Goal: Information Seeking & Learning: Learn about a topic

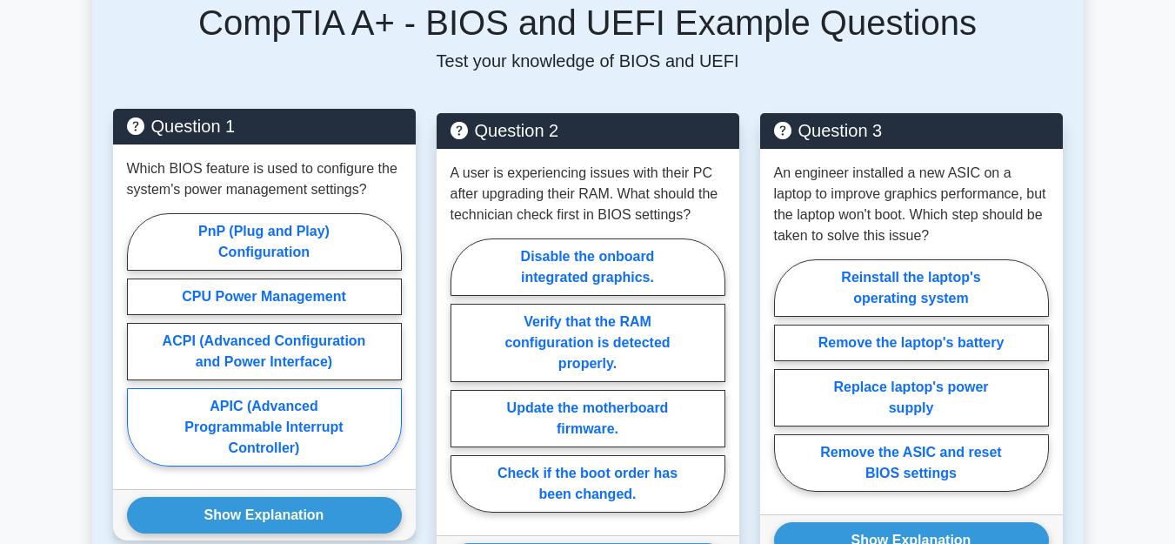
scroll to position [887, 0]
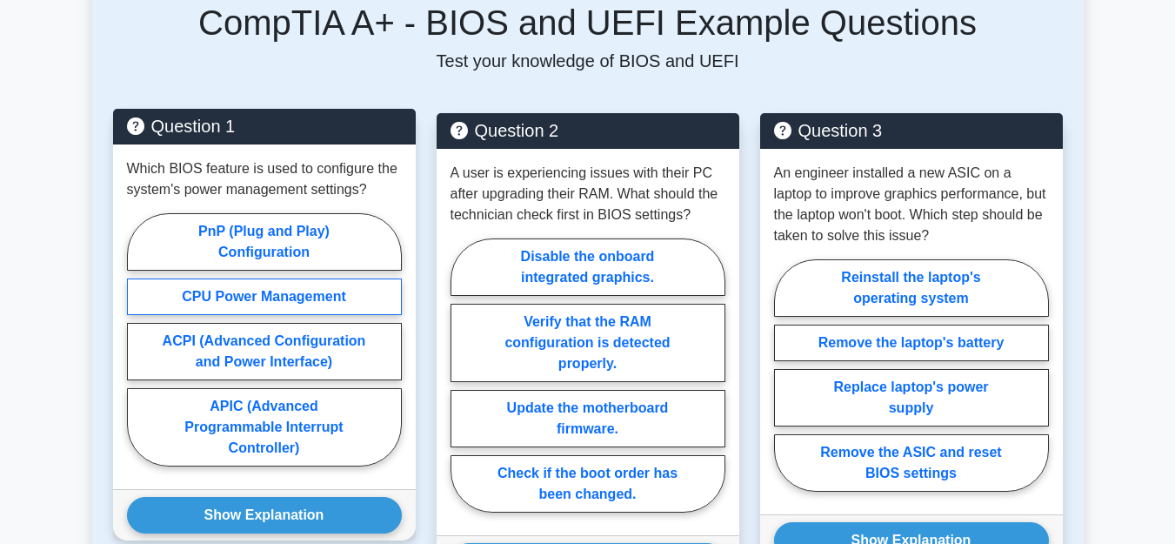
click at [242, 278] on label "CPU Power Management" at bounding box center [264, 296] width 275 height 37
click at [138, 339] on input "CPU Power Management" at bounding box center [132, 344] width 11 height 11
radio input "true"
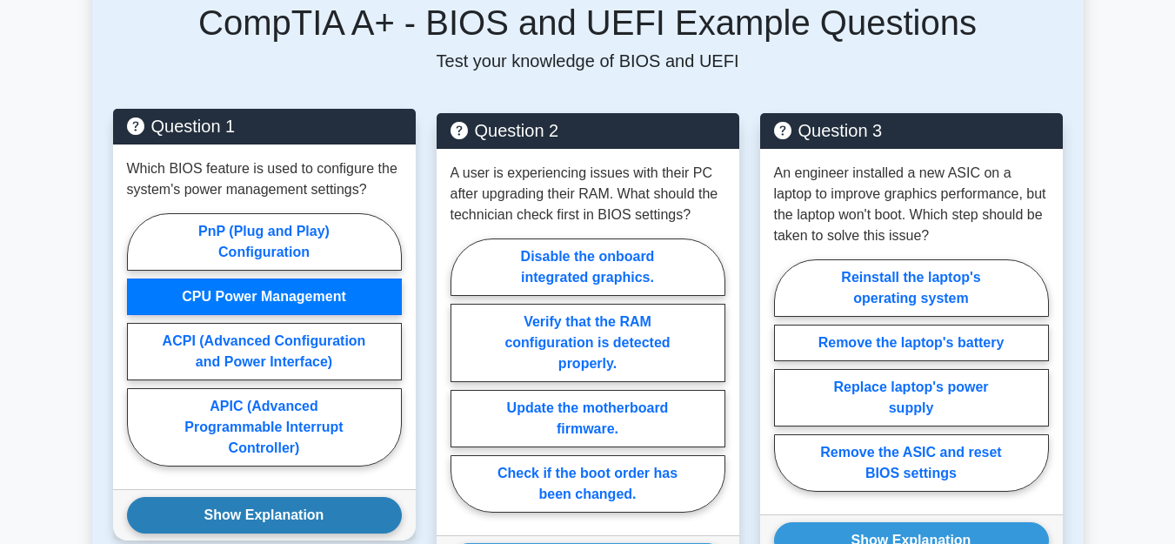
click at [204, 497] on button "Show Explanation" at bounding box center [264, 515] width 275 height 37
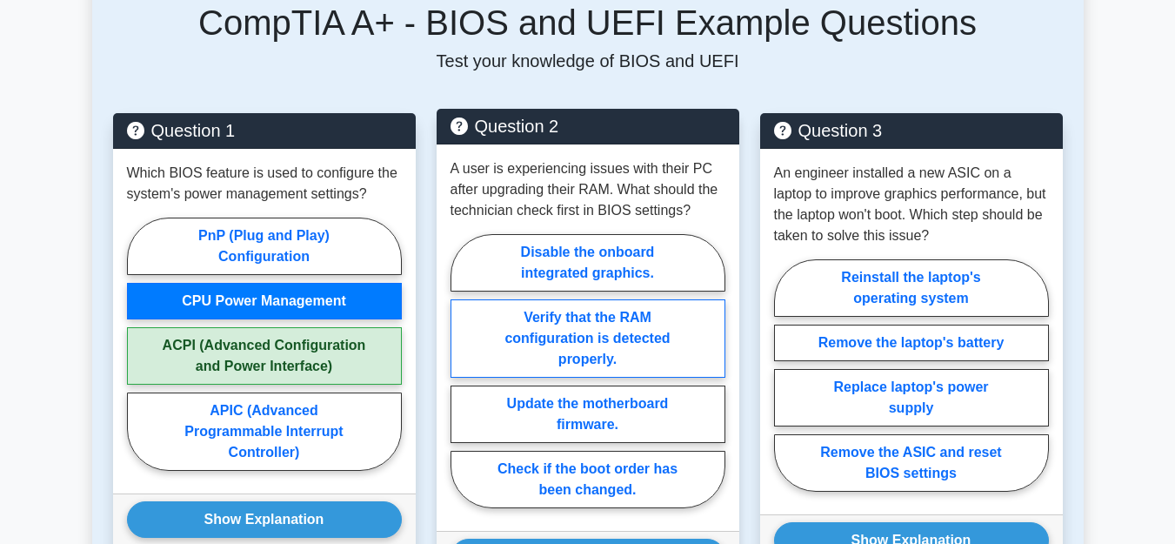
click at [592, 310] on label "Verify that the RAM configuration is detected properly." at bounding box center [587, 338] width 275 height 78
click at [462, 370] on input "Verify that the RAM configuration is detected properly." at bounding box center [455, 375] width 11 height 11
radio input "true"
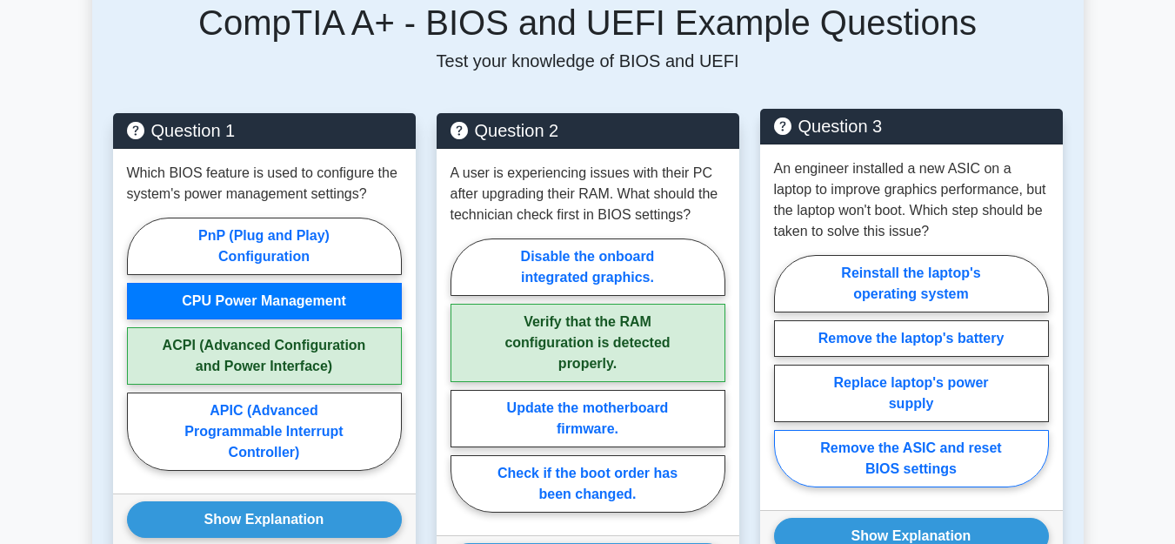
click at [920, 432] on label "Remove the ASIC and reset BIOS settings" at bounding box center [911, 458] width 275 height 57
click at [785, 382] on input "Remove the ASIC and reset BIOS settings" at bounding box center [779, 375] width 11 height 11
radio input "true"
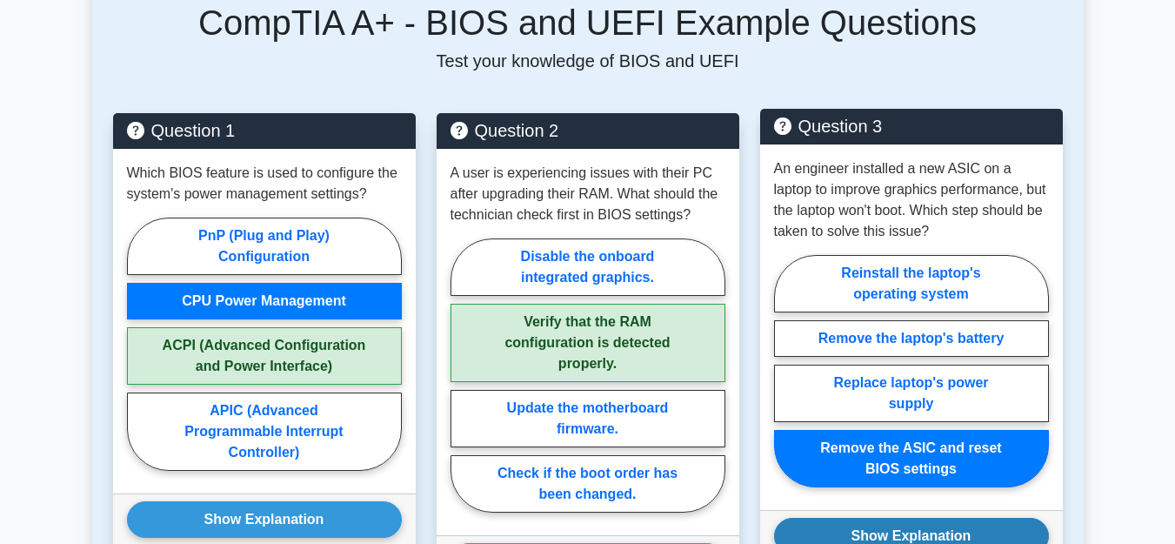
click at [885, 519] on button "Show Explanation" at bounding box center [911, 535] width 275 height 37
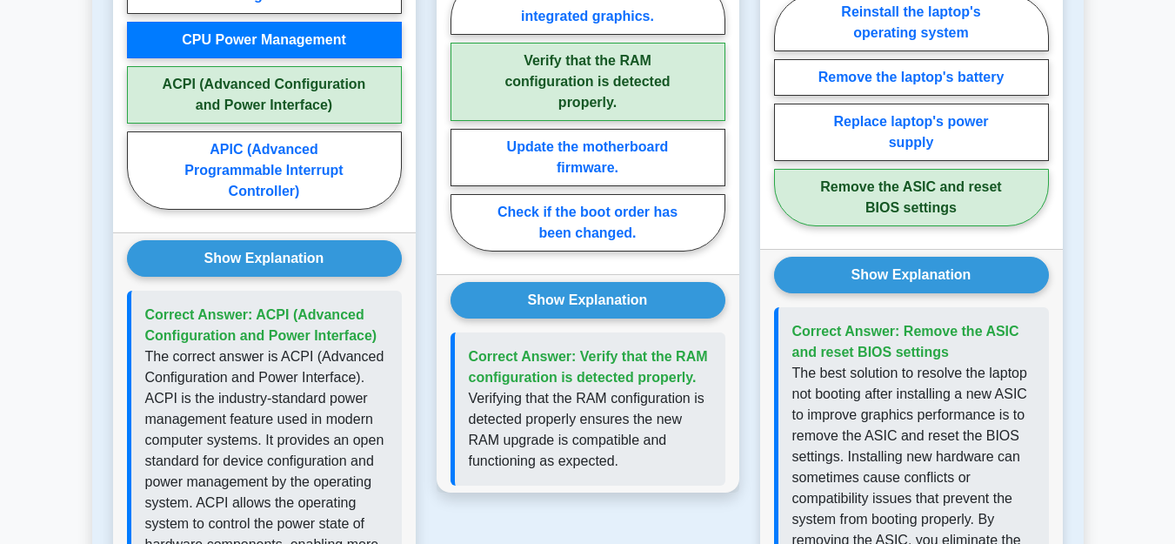
scroll to position [1331, 0]
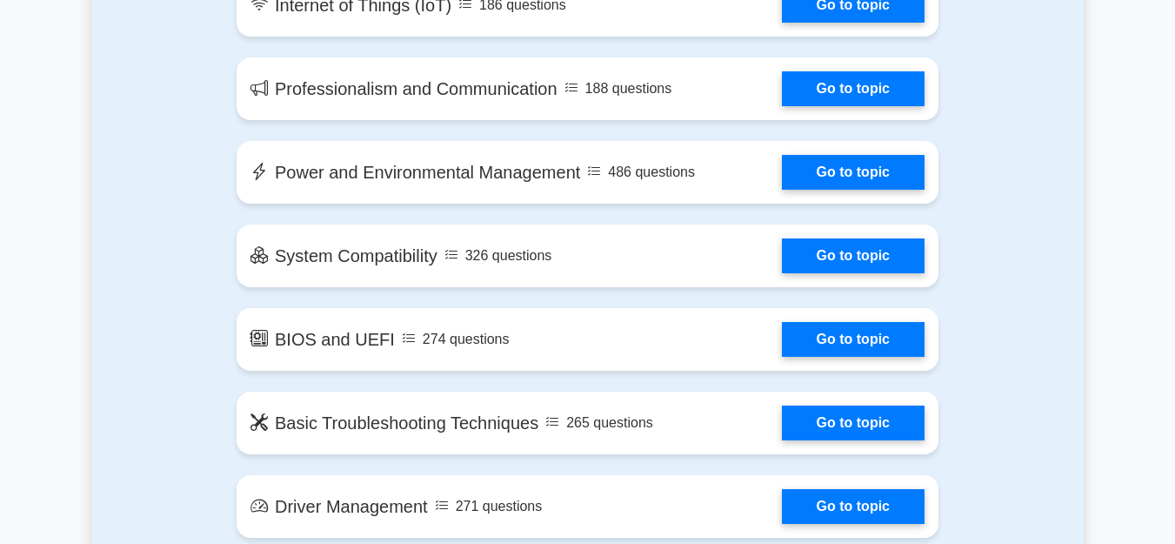
scroll to position [2484, 0]
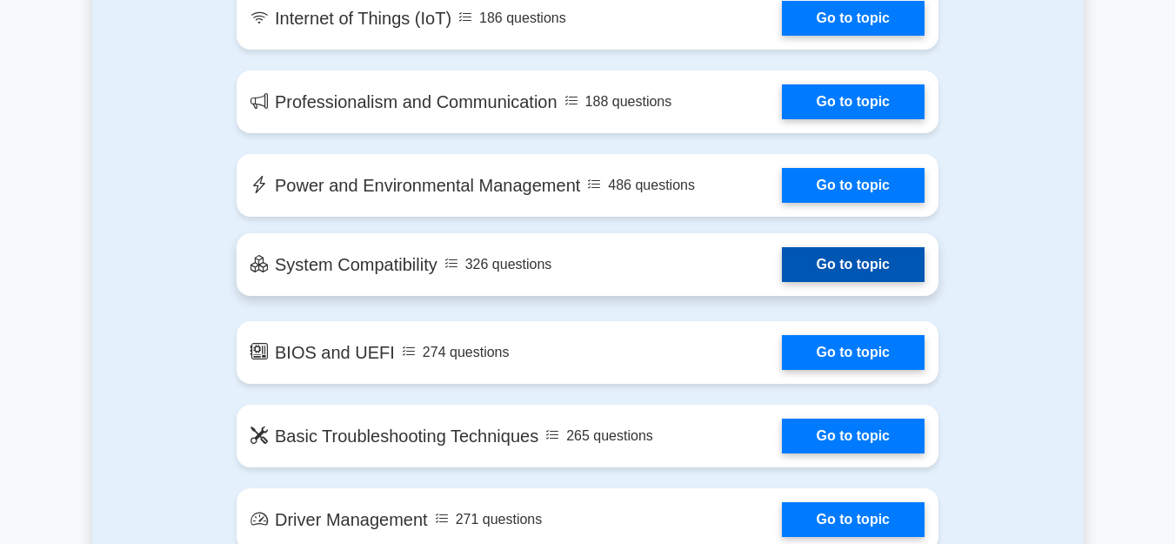
click at [809, 247] on link "Go to topic" at bounding box center [853, 264] width 143 height 35
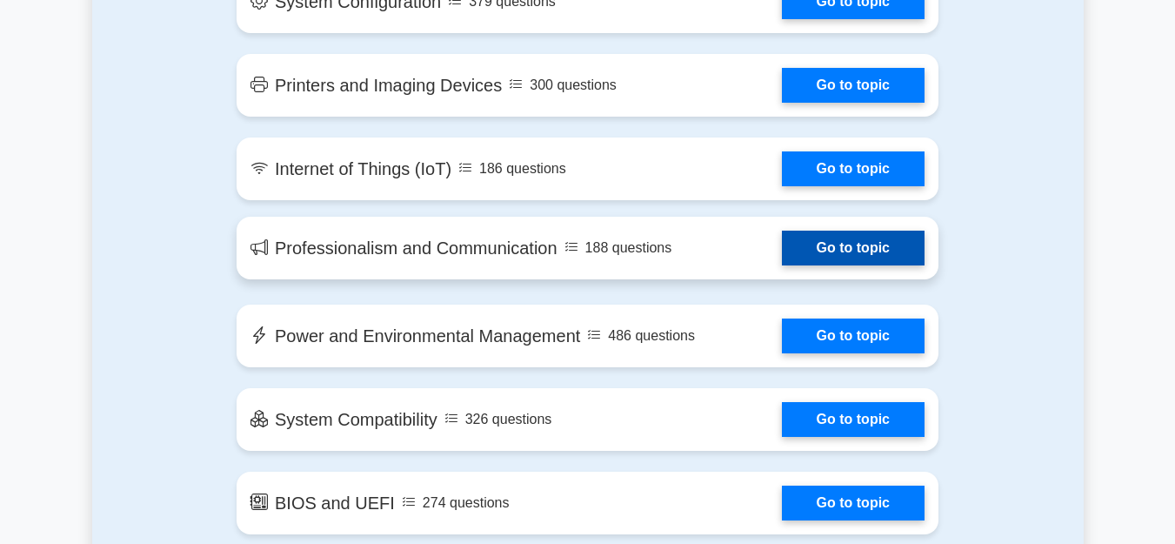
scroll to position [2306, 0]
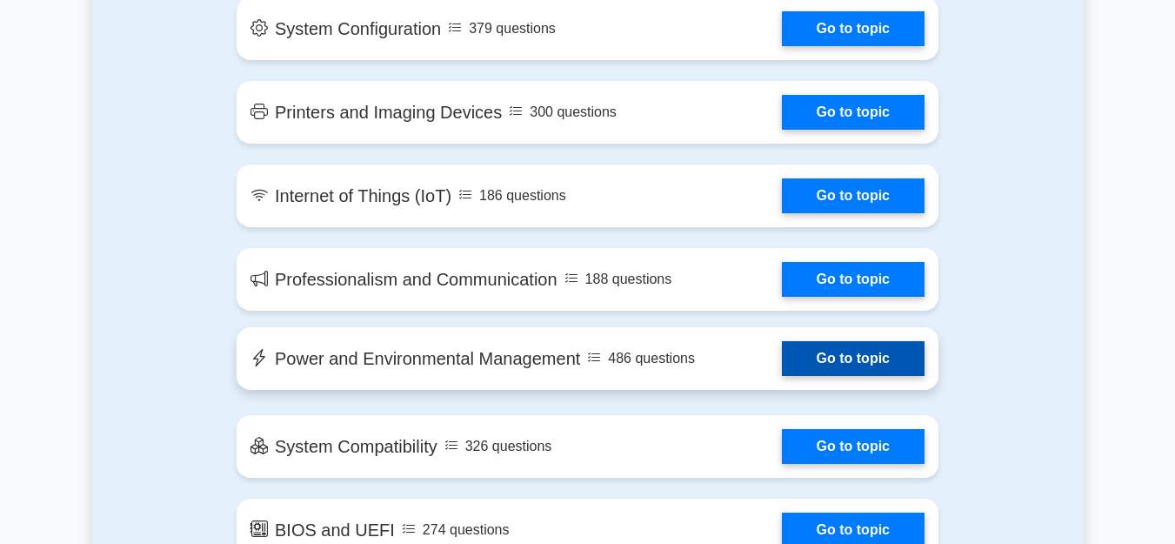
click at [837, 341] on link "Go to topic" at bounding box center [853, 358] width 143 height 35
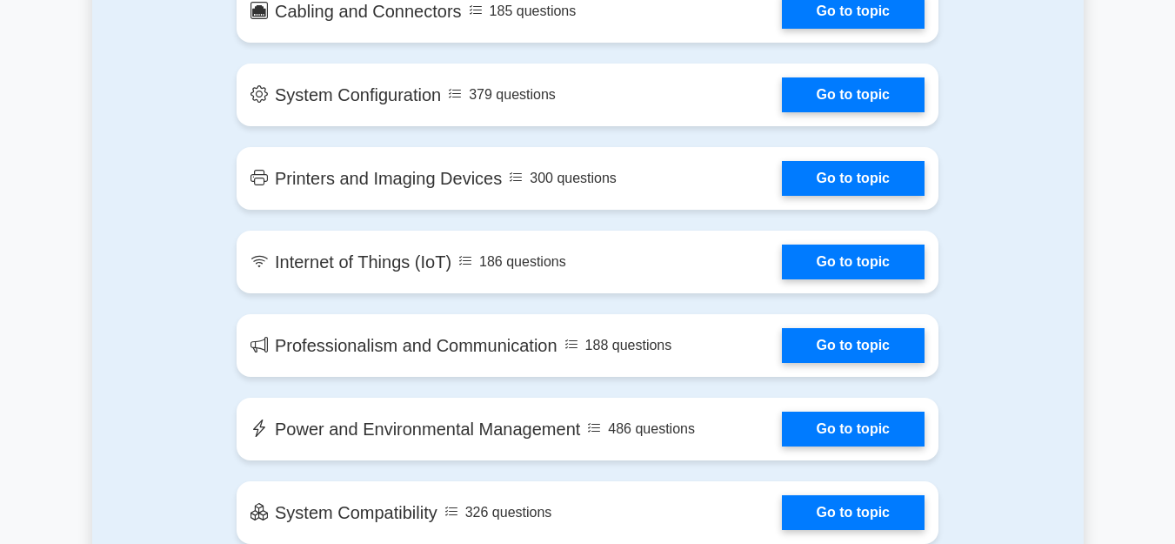
scroll to position [2129, 0]
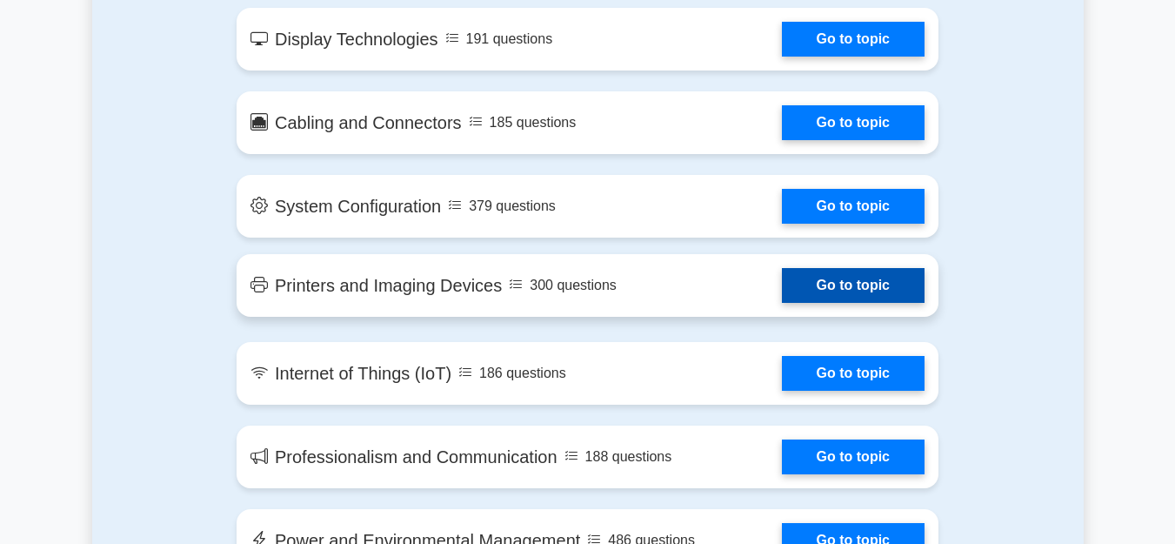
drag, startPoint x: 827, startPoint y: 172, endPoint x: 772, endPoint y: 164, distance: 55.3
click at [825, 268] on link "Go to topic" at bounding box center [853, 285] width 143 height 35
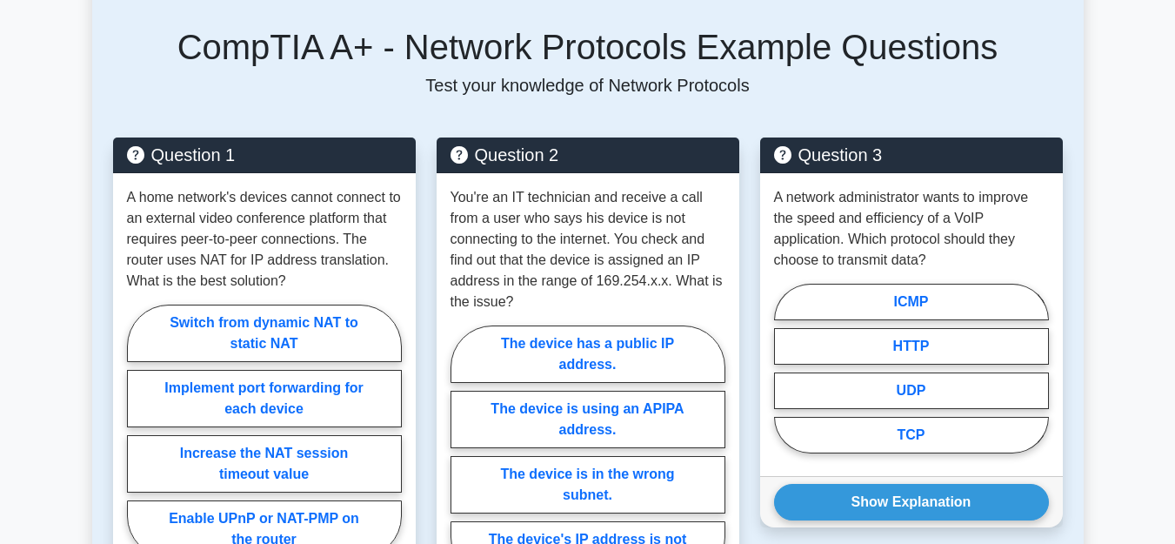
scroll to position [887, 0]
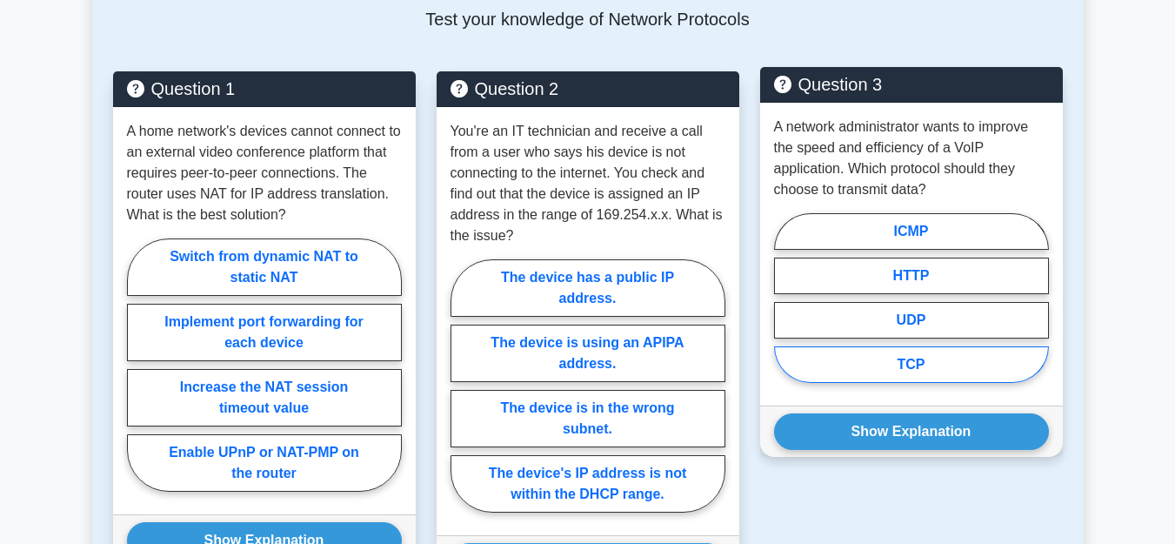
drag, startPoint x: 980, startPoint y: 363, endPoint x: 965, endPoint y: 399, distance: 38.6
click at [980, 366] on label "TCP" at bounding box center [911, 364] width 275 height 37
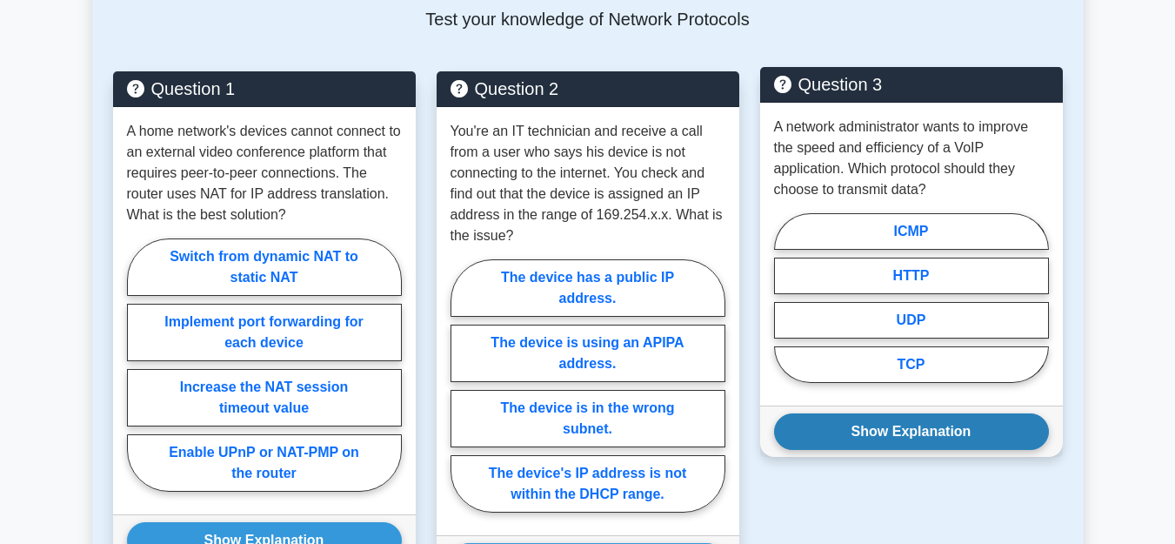
click at [908, 433] on button "Show Explanation" at bounding box center [911, 431] width 275 height 37
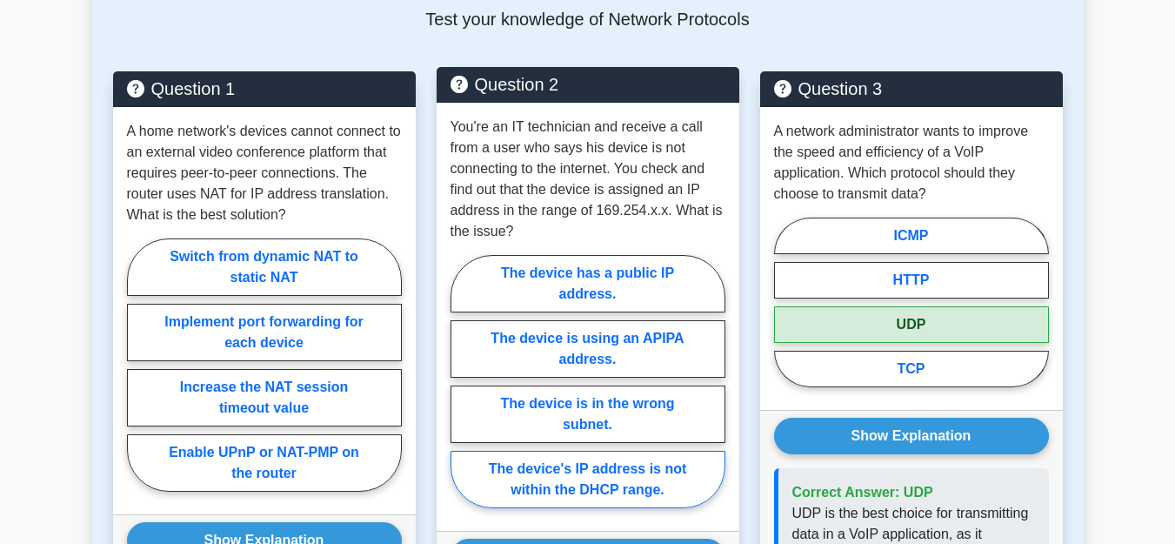
click at [567, 479] on label "The device's IP address is not within the DHCP range." at bounding box center [587, 478] width 275 height 57
click at [462, 392] on input "The device's IP address is not within the DHCP range." at bounding box center [455, 386] width 11 height 11
radio input "true"
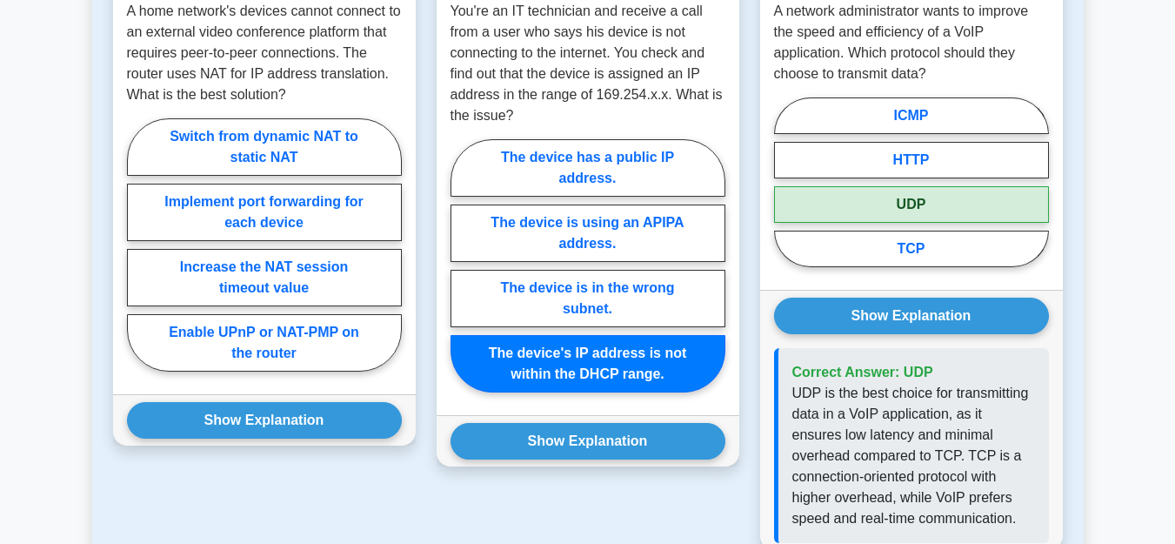
scroll to position [1064, 0]
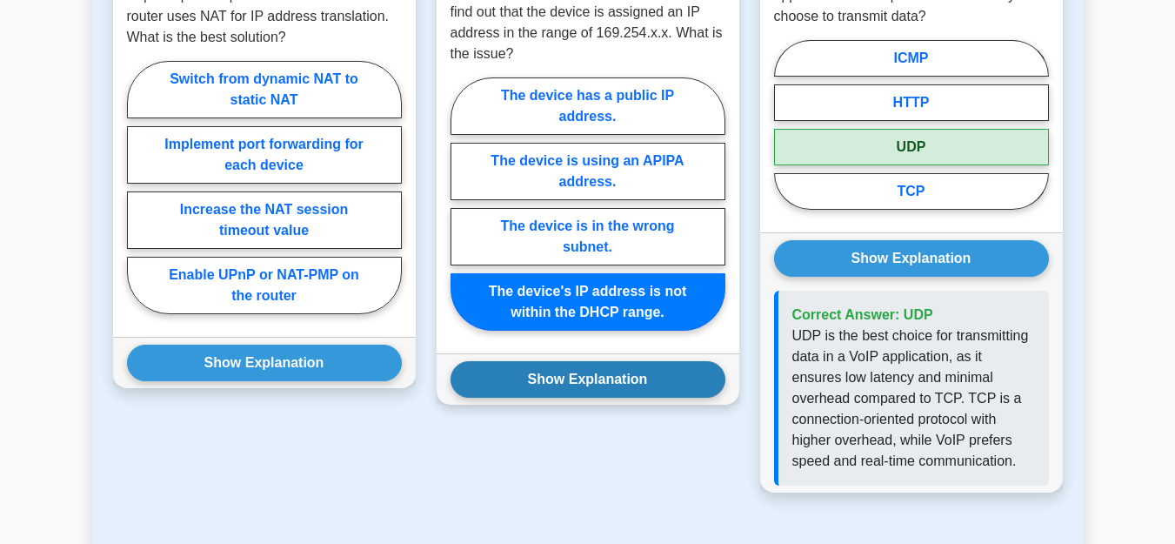
click at [584, 386] on button "Show Explanation" at bounding box center [587, 379] width 275 height 37
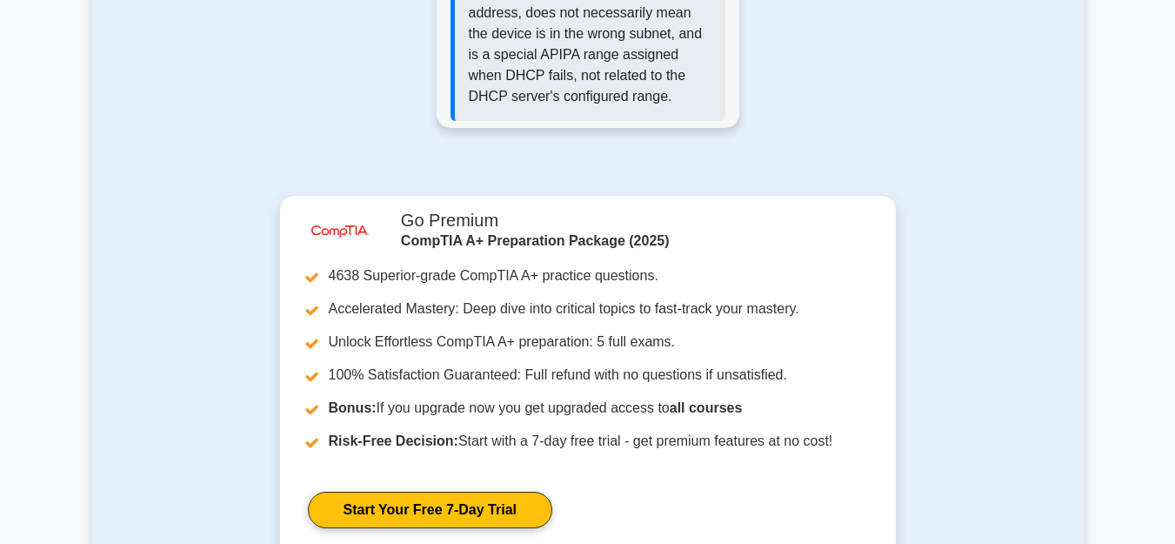
scroll to position [1951, 0]
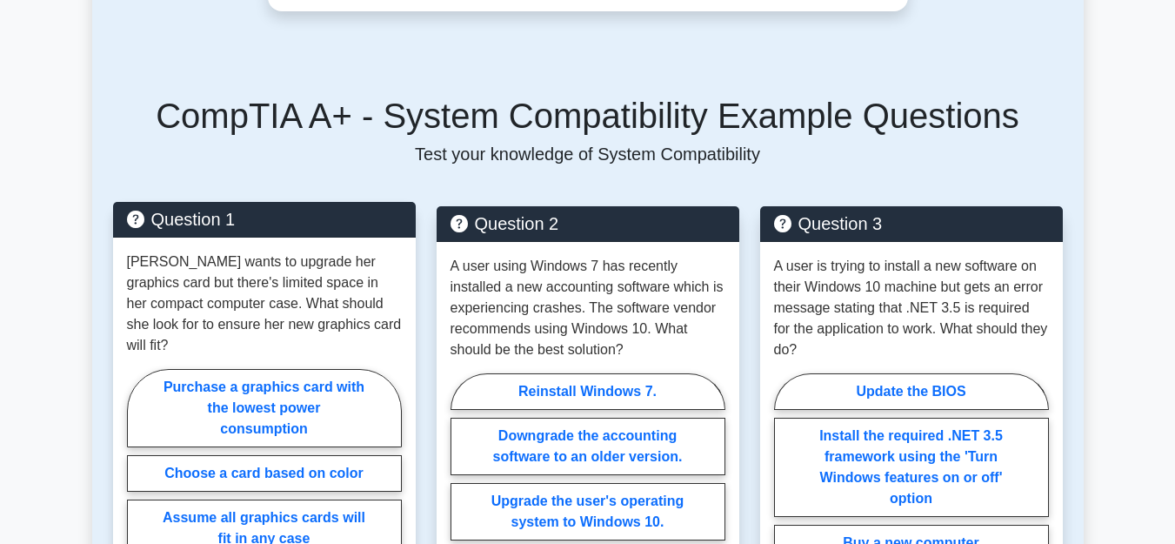
scroll to position [887, 0]
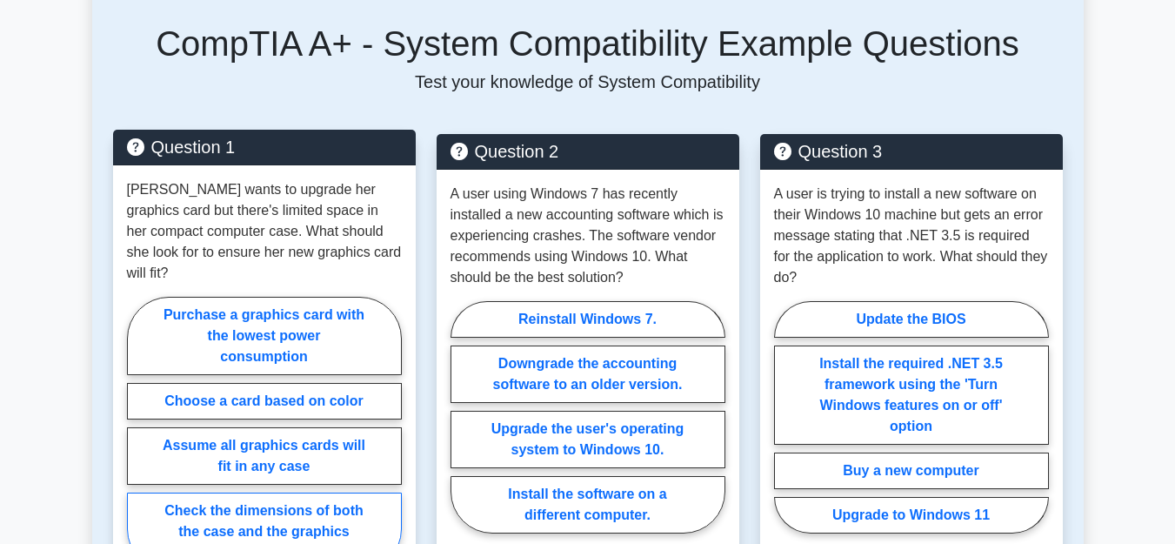
click at [274, 492] on label "Check the dimensions of both the case and the graphics card" at bounding box center [264, 531] width 275 height 78
click at [138, 444] on input "Check the dimensions of both the case and the graphics card" at bounding box center [132, 438] width 11 height 11
radio input "true"
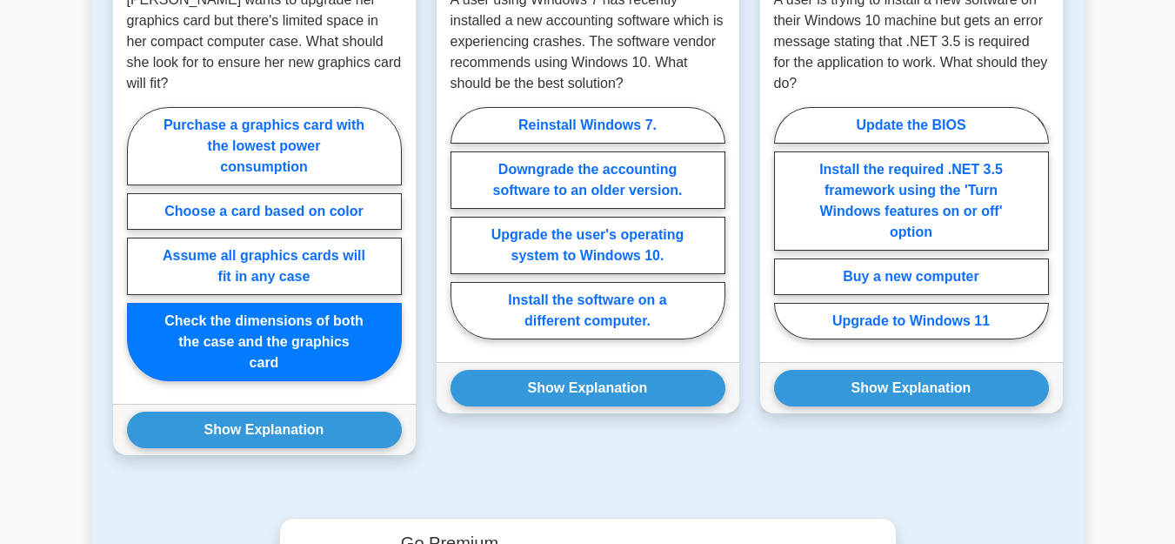
scroll to position [1153, 0]
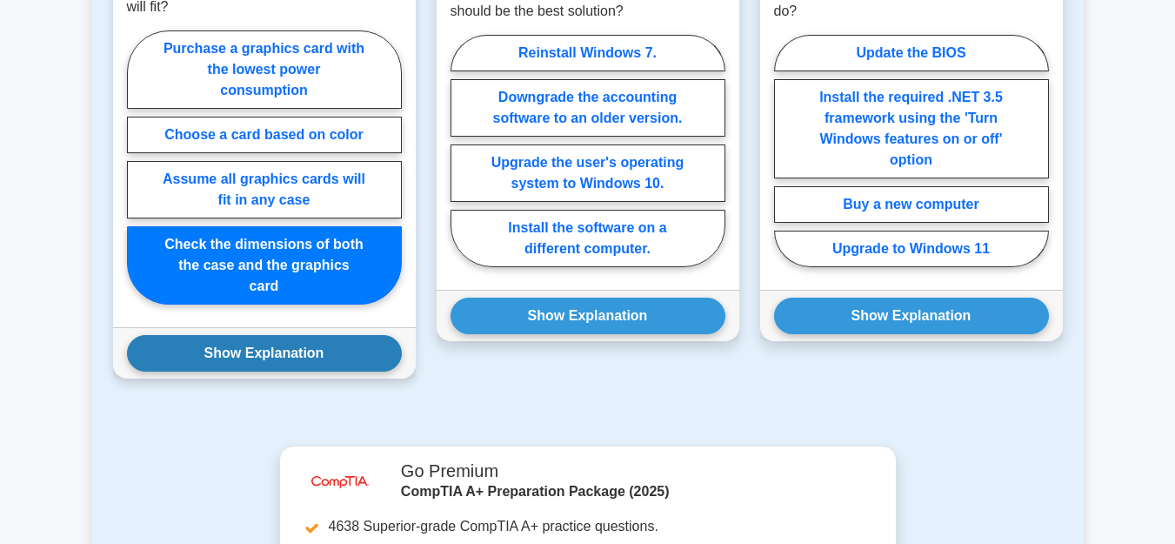
click at [273, 335] on button "Show Explanation" at bounding box center [264, 353] width 275 height 37
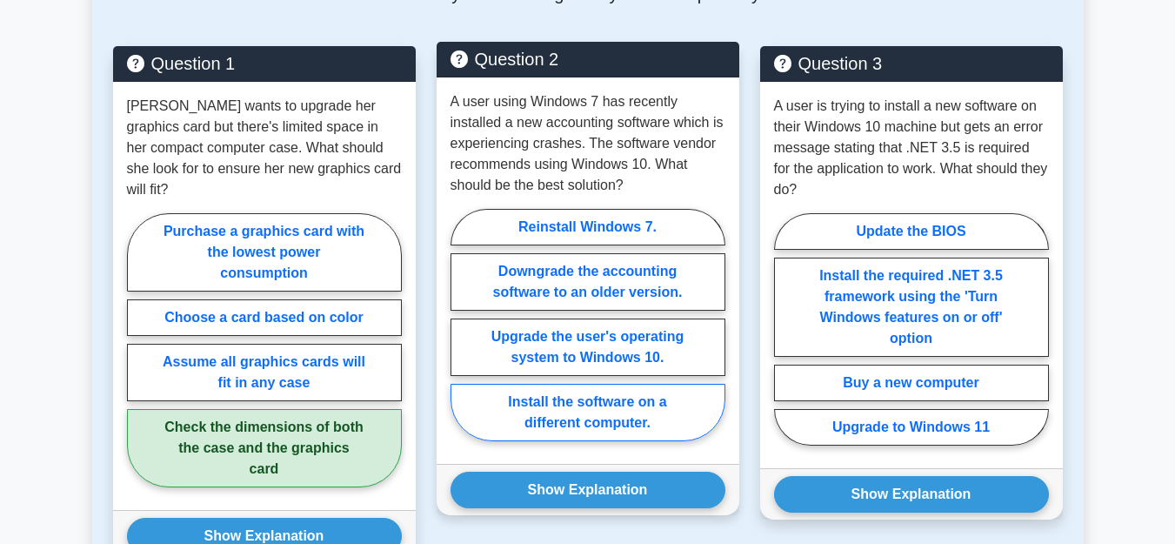
scroll to position [976, 0]
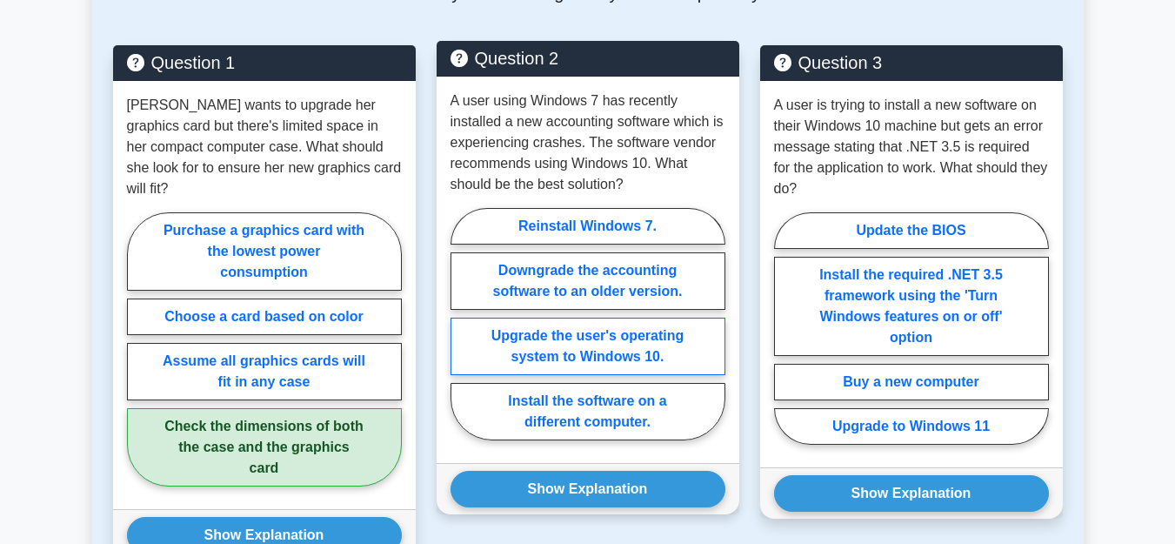
drag, startPoint x: 552, startPoint y: 330, endPoint x: 558, endPoint y: 343, distance: 14.4
click at [554, 330] on label "Upgrade the user's operating system to Windows 10." at bounding box center [587, 345] width 275 height 57
click at [462, 330] on input "Upgrade the user's operating system to Windows 10." at bounding box center [455, 328] width 11 height 11
radio input "true"
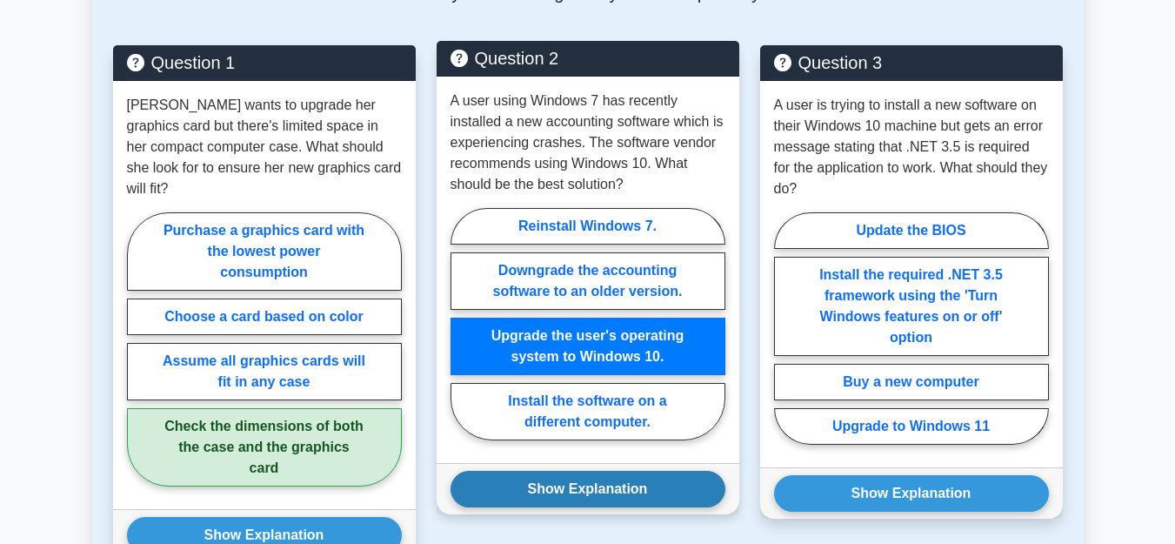
click at [530, 476] on button "Show Explanation" at bounding box center [587, 488] width 275 height 37
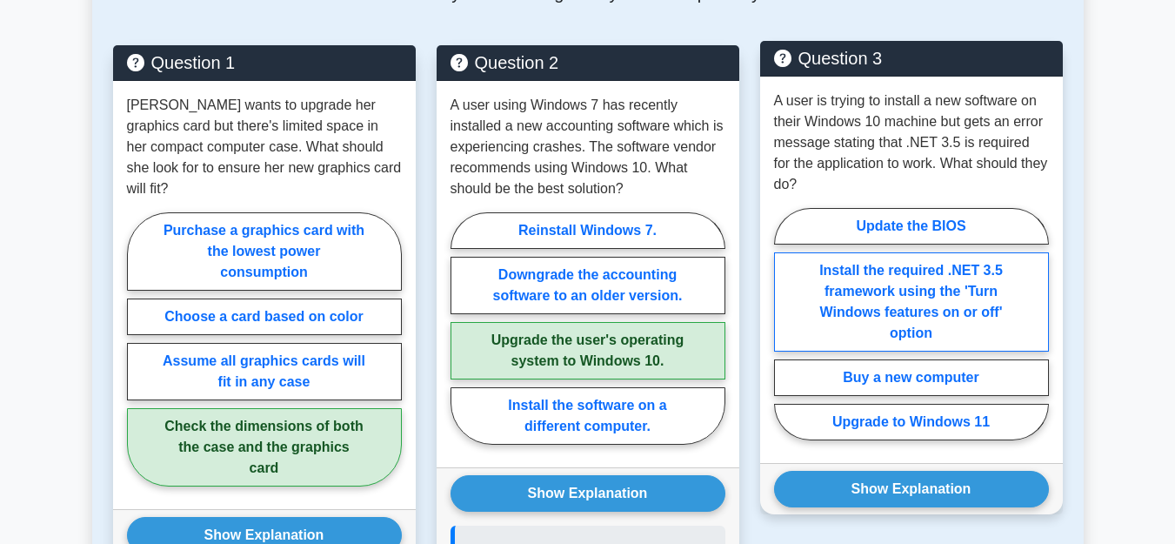
drag, startPoint x: 799, startPoint y: 283, endPoint x: 803, endPoint y: 302, distance: 19.4
click at [801, 284] on label "Install the required .NET 3.5 framework using the 'Turn Windows features on or …" at bounding box center [911, 301] width 275 height 99
click at [785, 323] on input "Install the required .NET 3.5 framework using the 'Turn Windows features on or …" at bounding box center [779, 328] width 11 height 11
radio input "true"
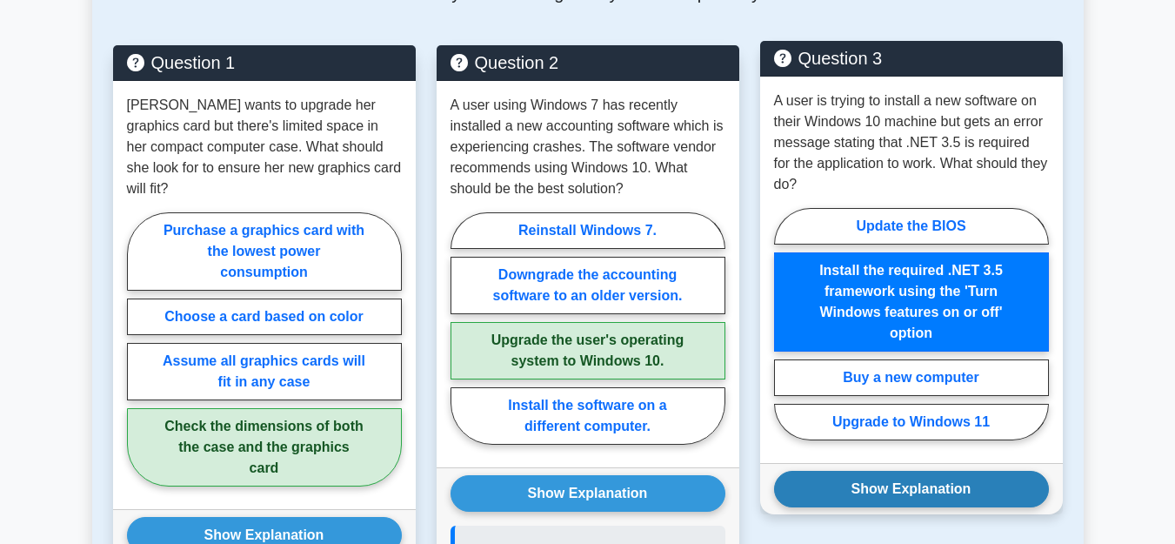
click at [806, 470] on button "Show Explanation" at bounding box center [911, 488] width 275 height 37
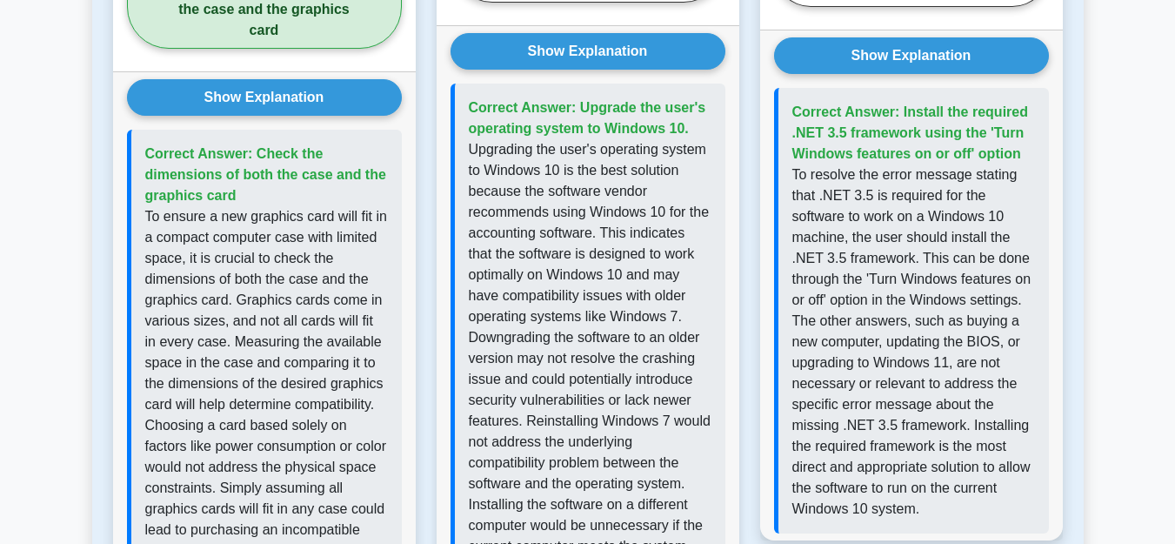
scroll to position [1508, 0]
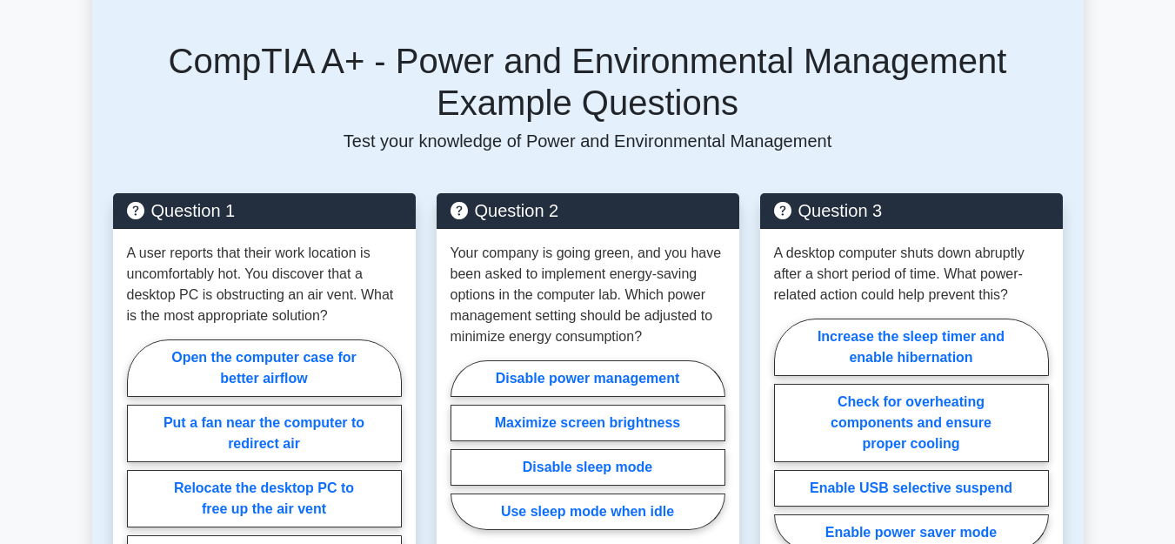
scroll to position [1153, 0]
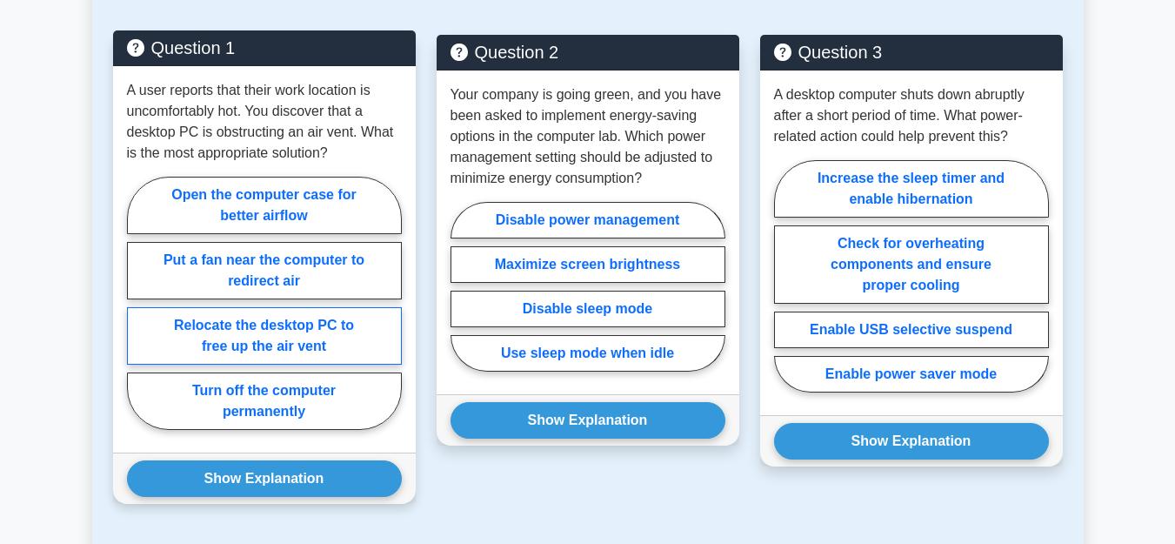
click at [337, 319] on label "Relocate the desktop PC to free up the air vent" at bounding box center [264, 335] width 275 height 57
click at [138, 314] on input "Relocate the desktop PC to free up the air vent" at bounding box center [132, 308] width 11 height 11
radio input "true"
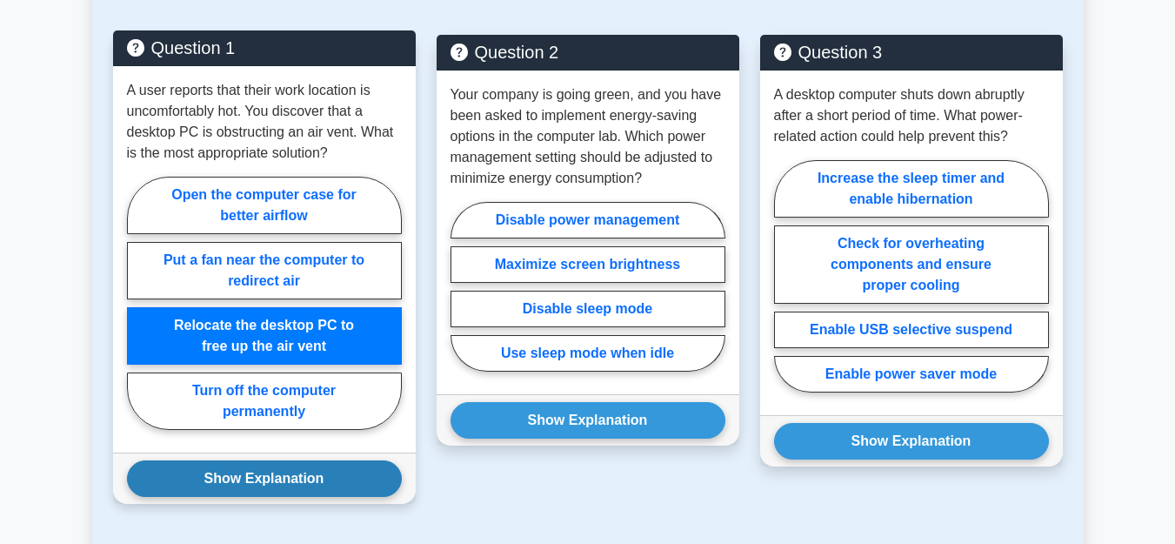
drag, startPoint x: 272, startPoint y: 463, endPoint x: 263, endPoint y: 460, distance: 9.9
click at [268, 462] on button "Show Explanation" at bounding box center [264, 478] width 275 height 37
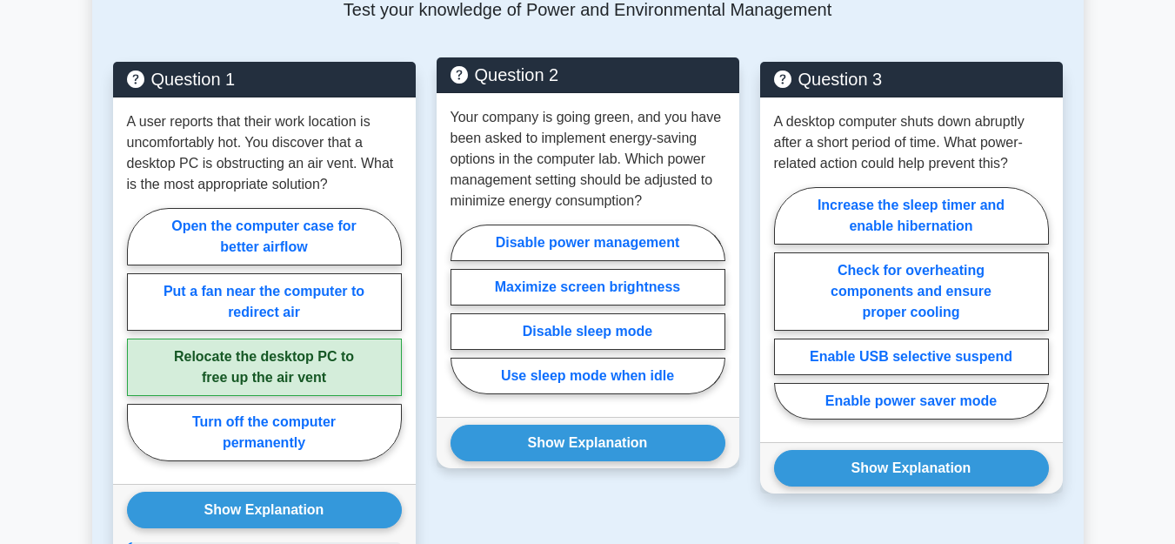
scroll to position [1064, 0]
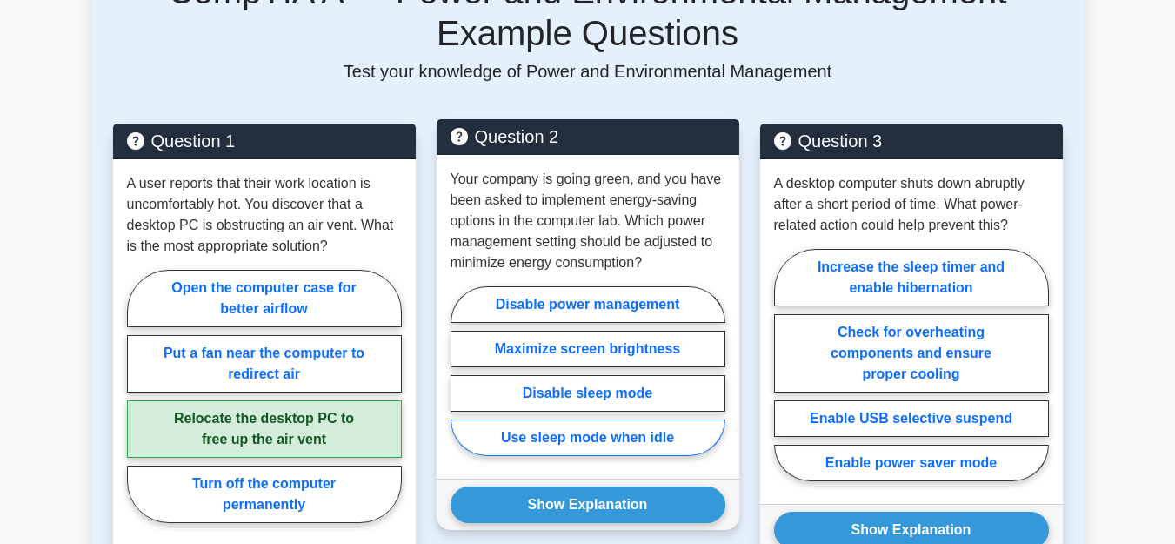
click at [598, 419] on label "Use sleep mode when idle" at bounding box center [587, 437] width 275 height 37
click at [462, 382] on input "Use sleep mode when idle" at bounding box center [455, 375] width 11 height 11
radio input "true"
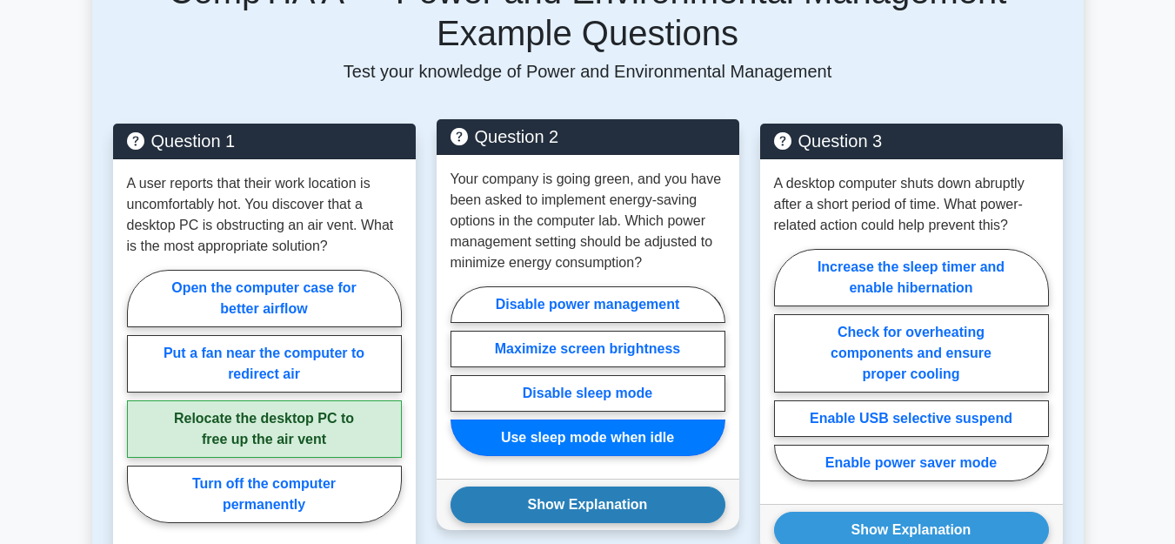
click at [569, 486] on button "Show Explanation" at bounding box center [587, 504] width 275 height 37
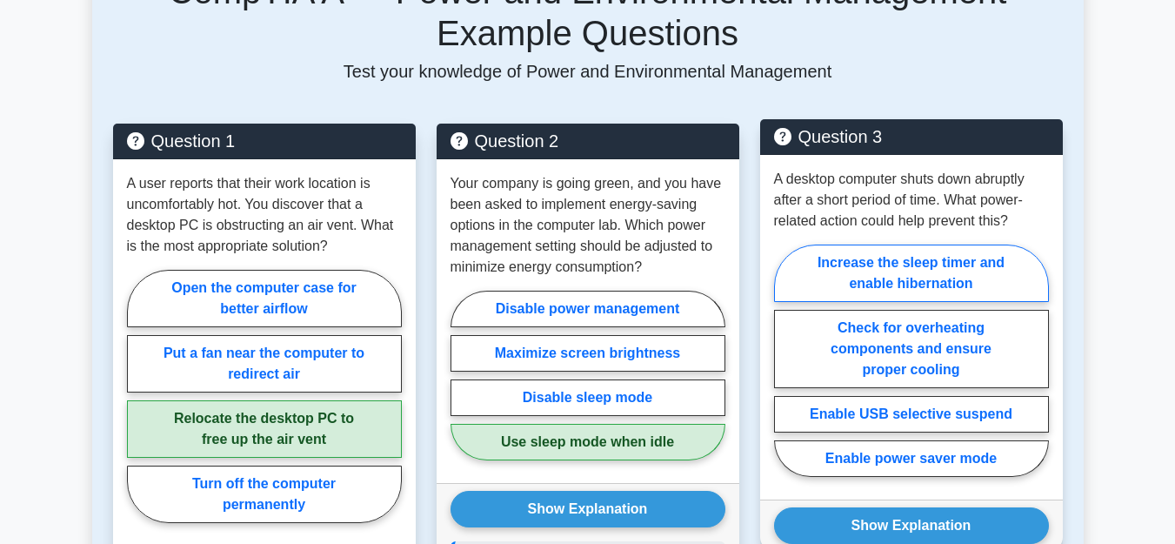
click at [958, 252] on label "Increase the sleep timer and enable hibernation" at bounding box center [911, 272] width 275 height 57
click at [785, 360] on input "Increase the sleep timer and enable hibernation" at bounding box center [779, 365] width 11 height 11
radio input "true"
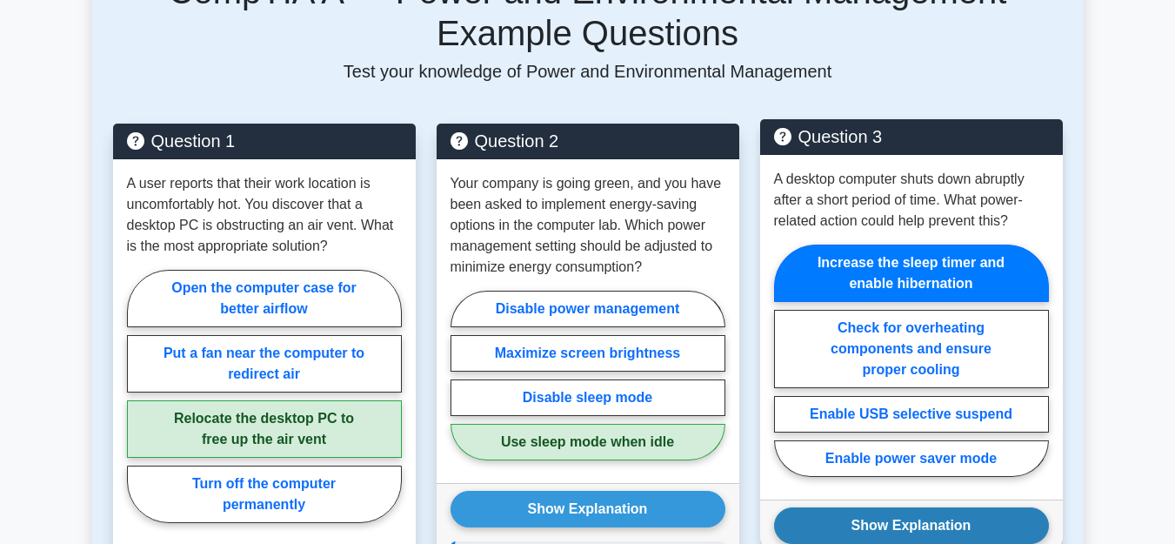
click at [901, 507] on button "Show Explanation" at bounding box center [911, 525] width 275 height 37
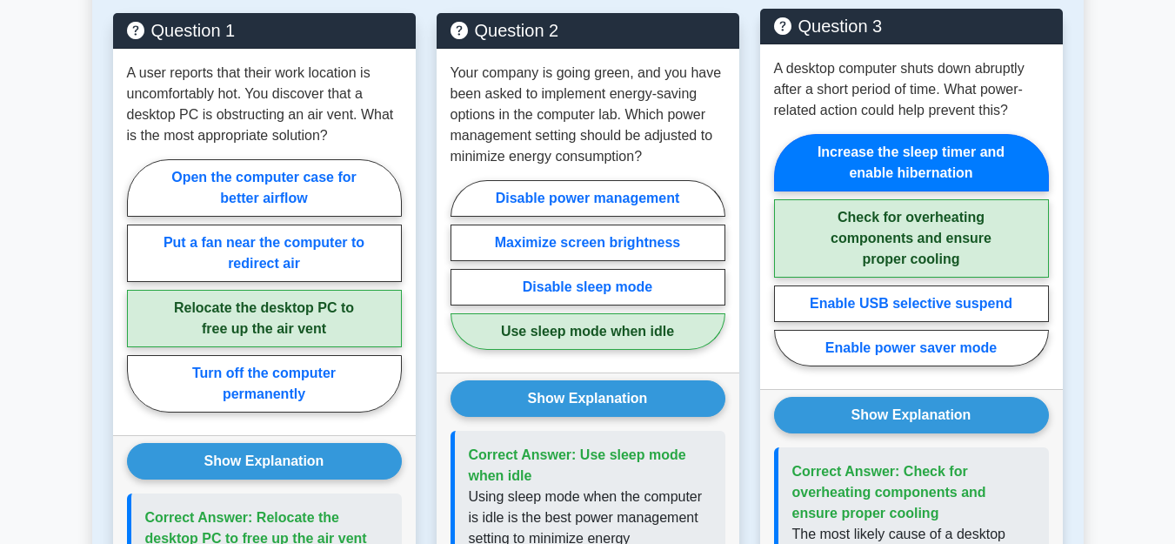
scroll to position [1331, 0]
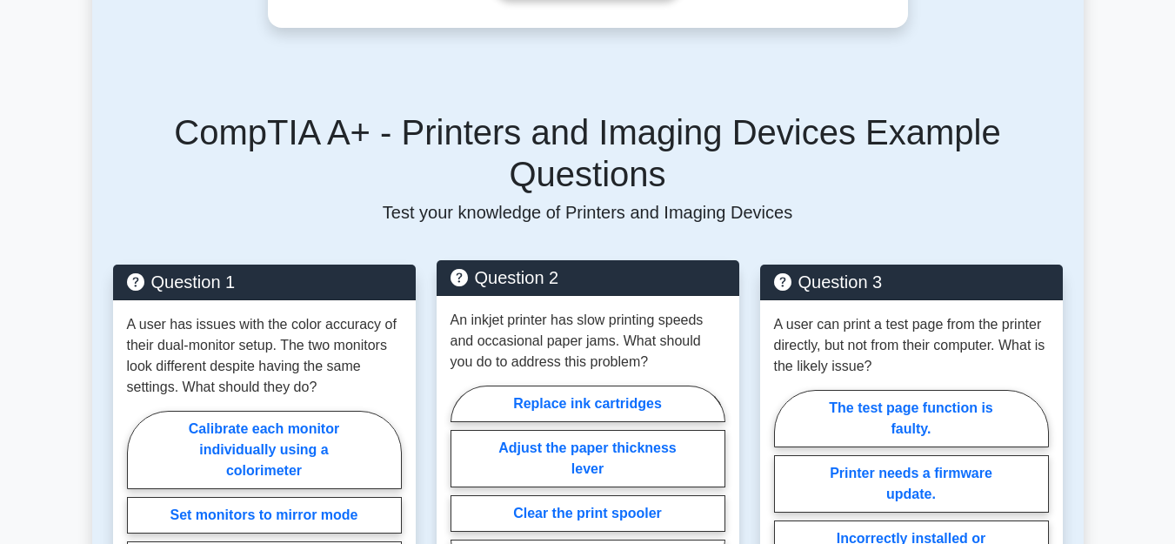
scroll to position [887, 0]
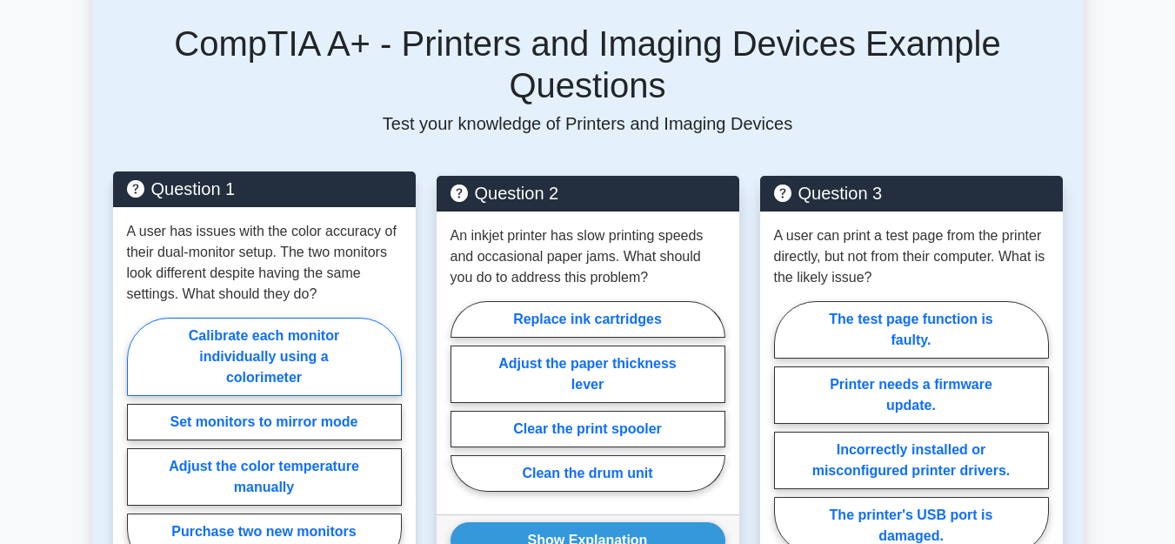
click at [280, 320] on label "Calibrate each monitor individually using a colorimeter" at bounding box center [264, 356] width 275 height 78
click at [138, 444] on input "Calibrate each monitor individually using a colorimeter" at bounding box center [132, 449] width 11 height 11
radio input "true"
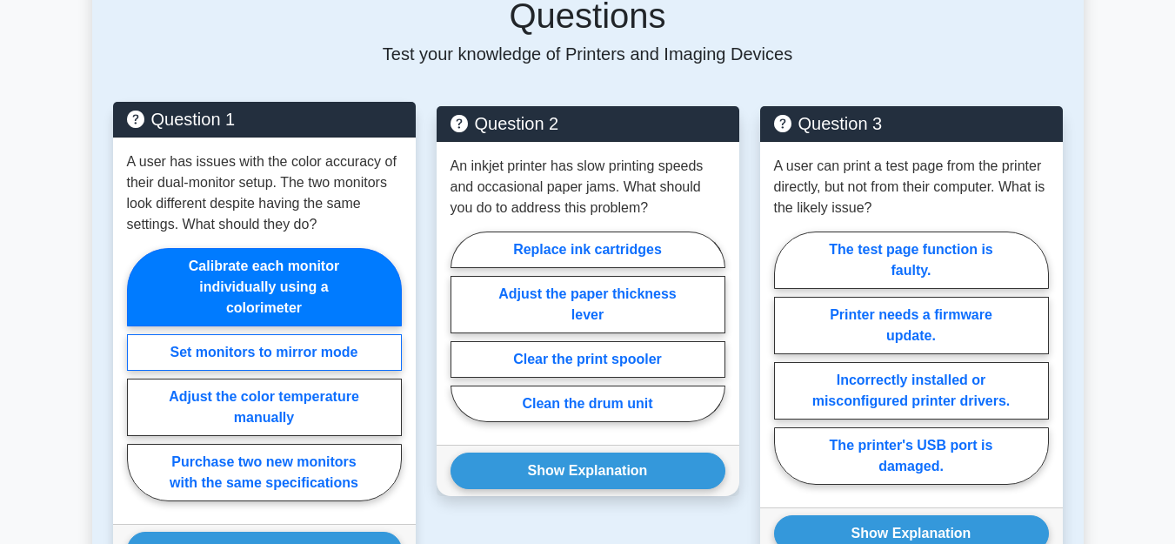
scroll to position [976, 0]
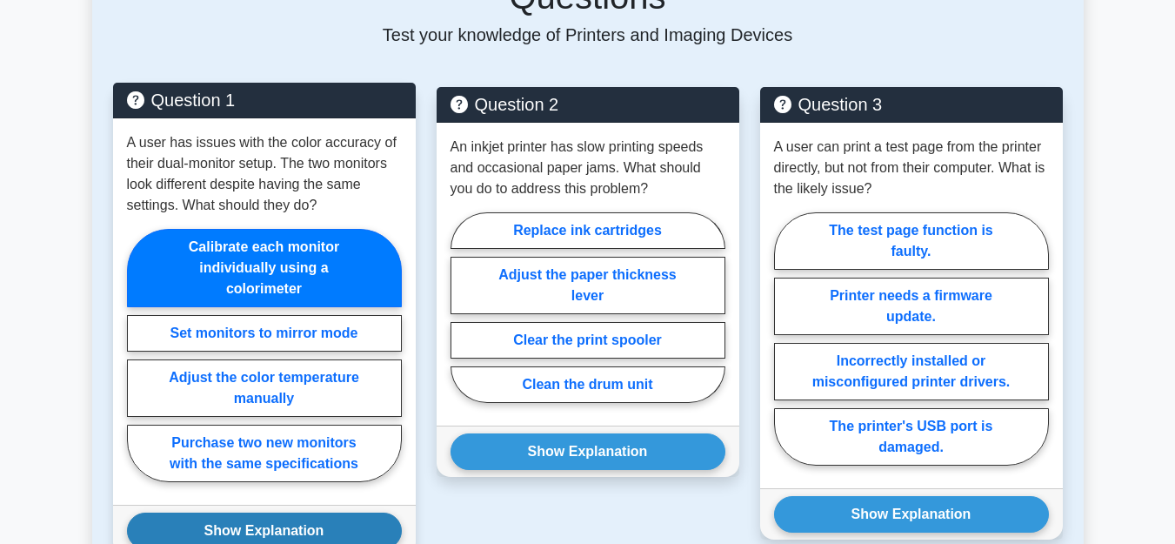
click at [252, 512] on button "Show Explanation" at bounding box center [264, 530] width 275 height 37
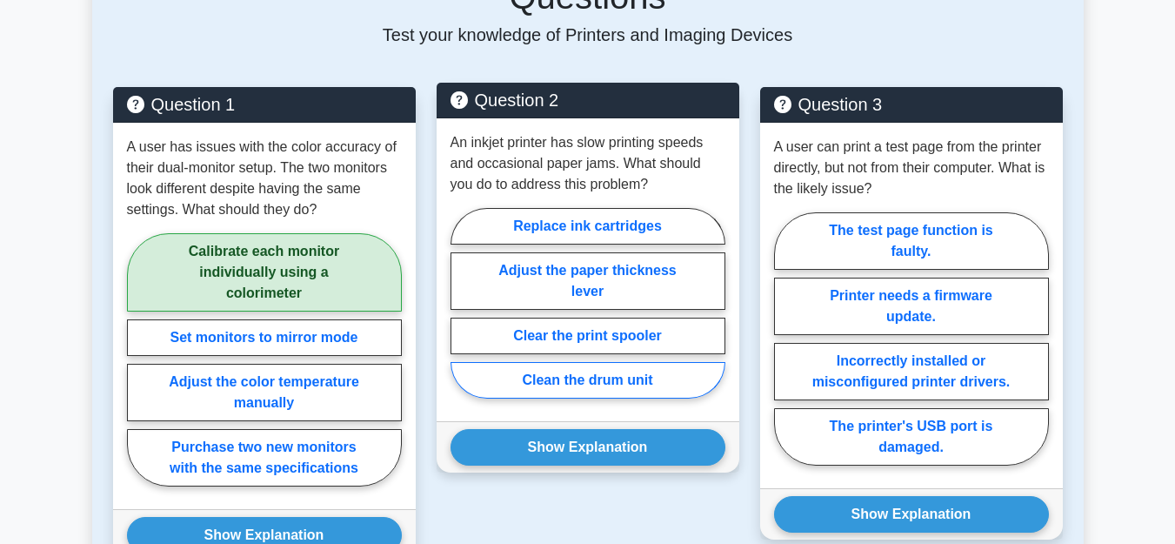
click at [575, 362] on label "Clean the drum unit" at bounding box center [587, 380] width 275 height 37
click at [462, 314] on input "Clean the drum unit" at bounding box center [455, 308] width 11 height 11
radio input "true"
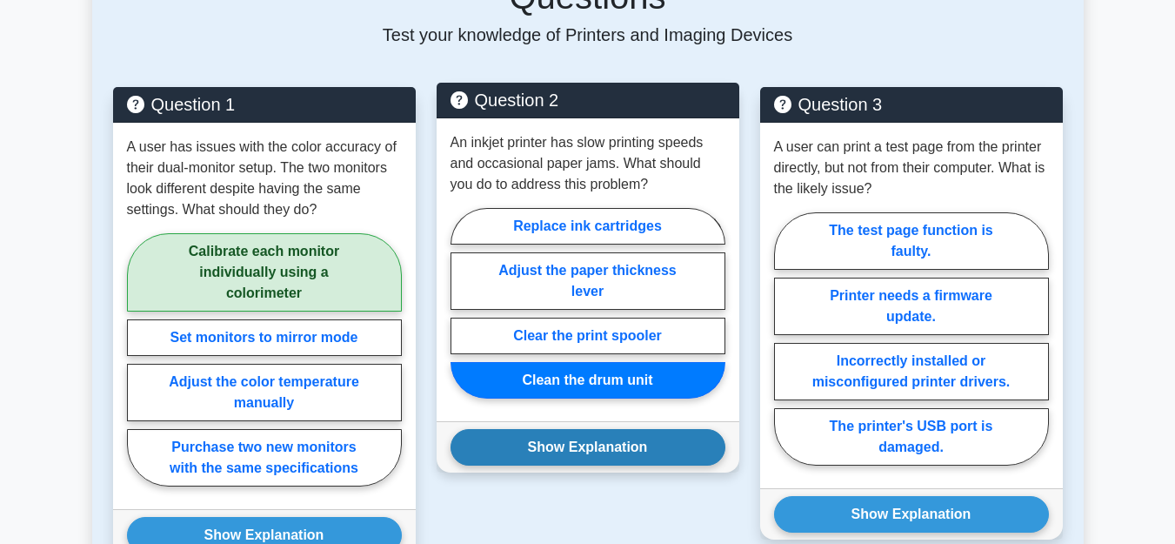
click at [583, 429] on button "Show Explanation" at bounding box center [587, 447] width 275 height 37
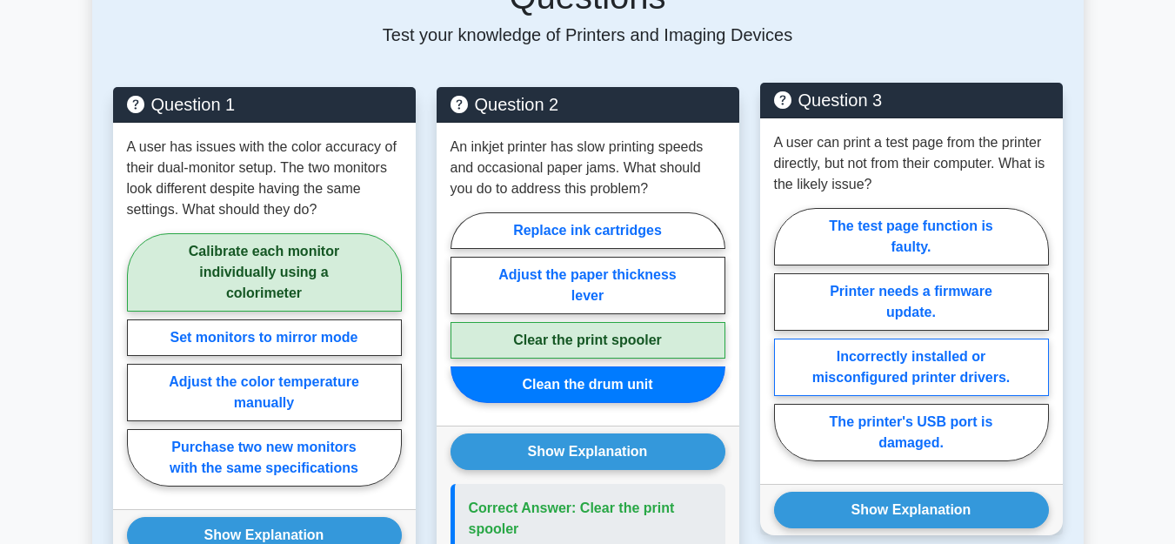
click at [910, 338] on label "Incorrectly installed or misconfigured printer drivers." at bounding box center [911, 366] width 275 height 57
click at [785, 334] on input "Incorrectly installed or misconfigured printer drivers." at bounding box center [779, 339] width 11 height 11
radio input "true"
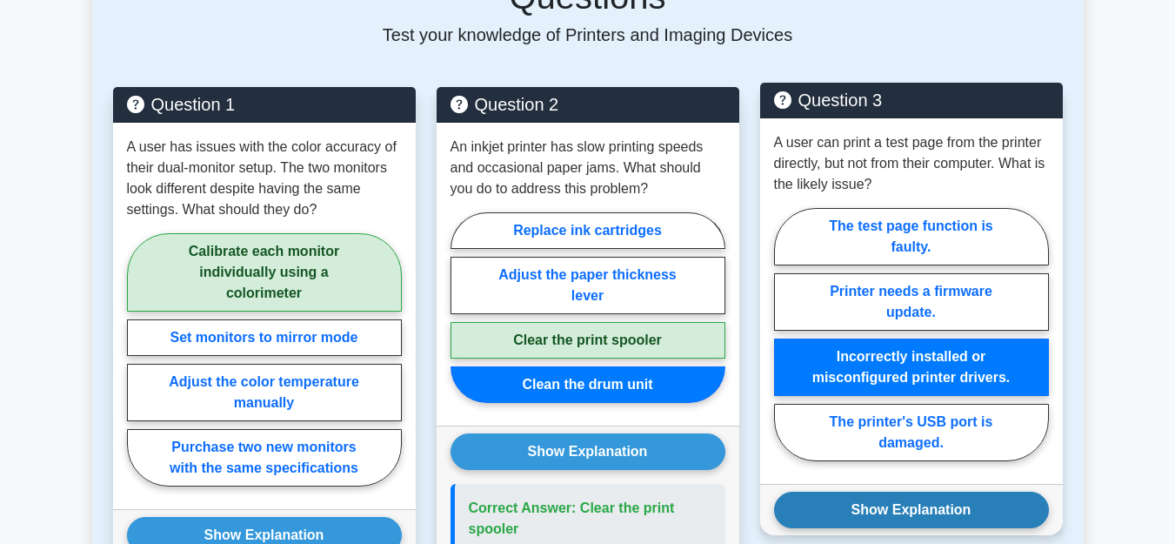
click at [844, 491] on button "Show Explanation" at bounding box center [911, 509] width 275 height 37
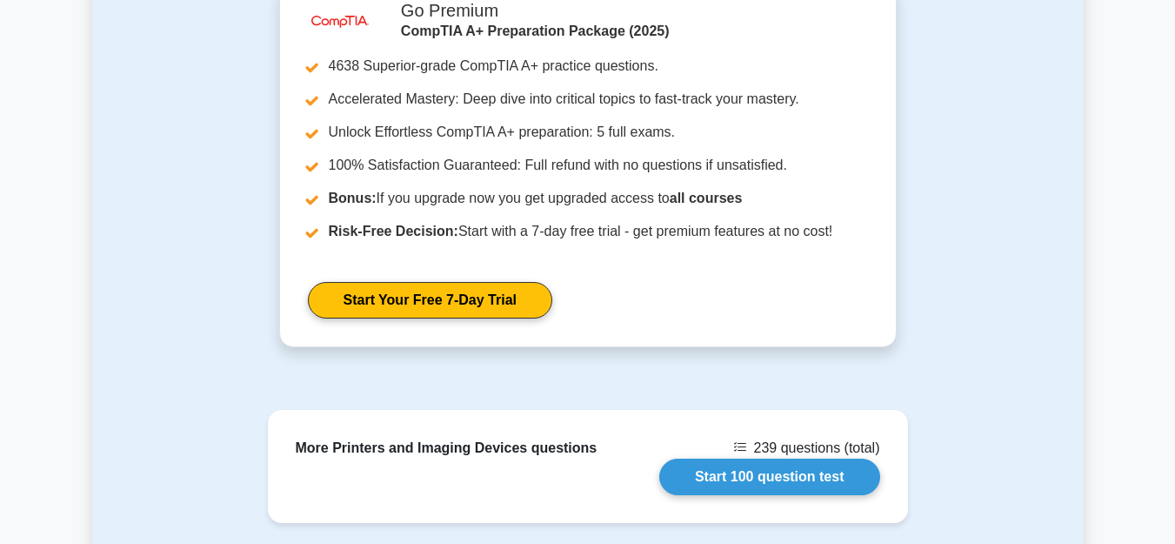
scroll to position [2129, 0]
